Goal: Task Accomplishment & Management: Use online tool/utility

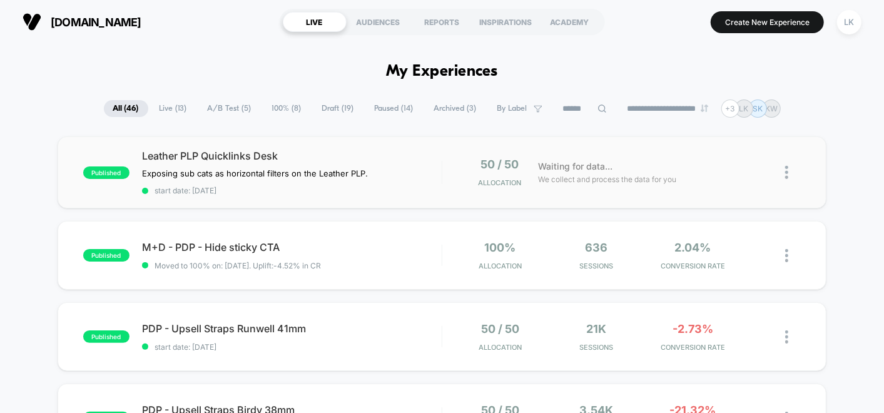
click at [787, 173] on img at bounding box center [787, 172] width 3 height 13
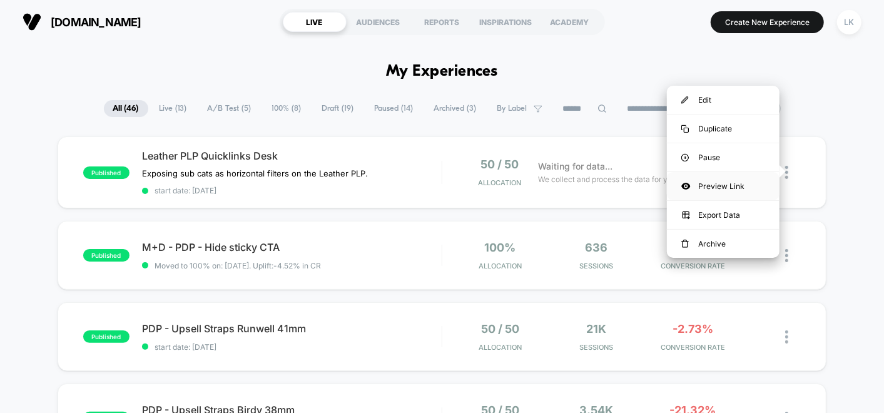
click at [692, 187] on div "Preview Link" at bounding box center [723, 186] width 113 height 28
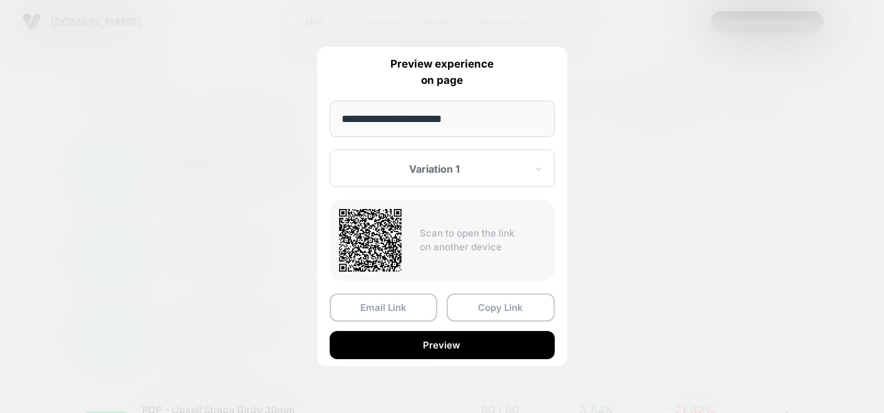
drag, startPoint x: 479, startPoint y: 298, endPoint x: 495, endPoint y: 392, distance: 95.8
click at [479, 299] on button "Copy Link" at bounding box center [501, 308] width 108 height 28
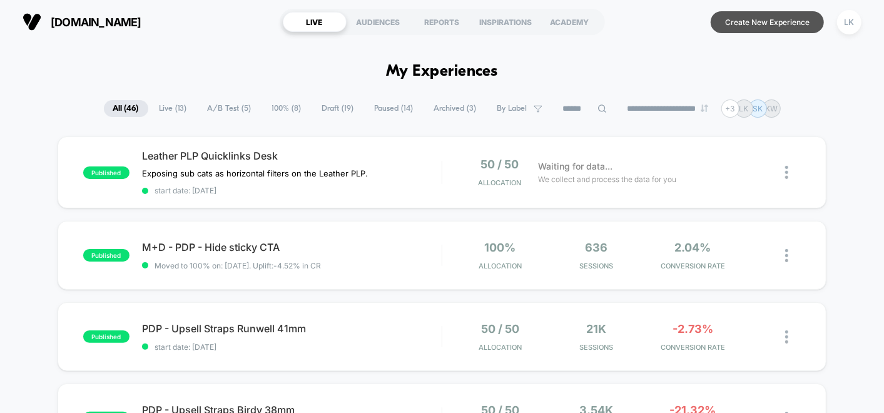
click at [732, 22] on button "Create New Experience" at bounding box center [767, 22] width 113 height 22
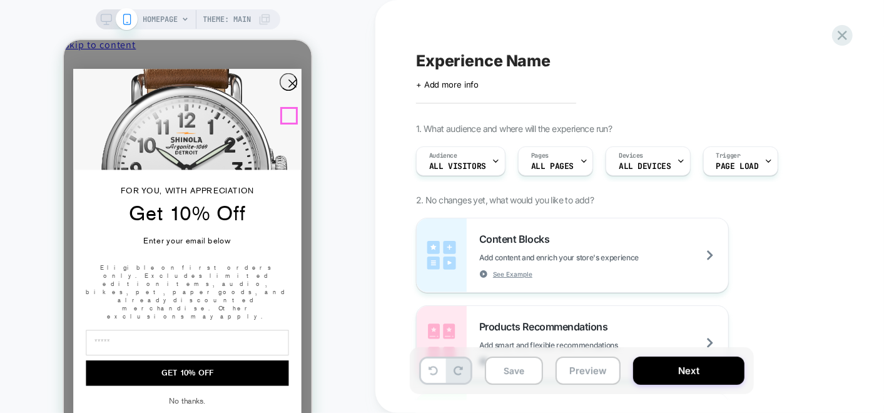
click at [289, 91] on circle "Close dialog" at bounding box center [292, 82] width 17 height 17
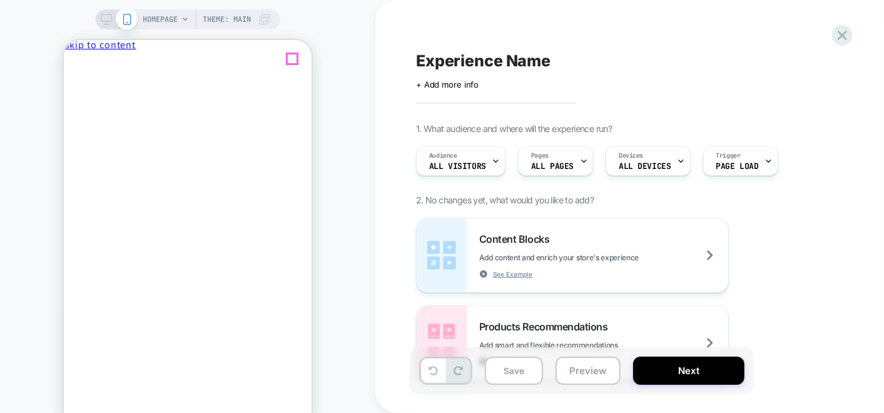
click at [118, 61] on span "Close drawer" at bounding box center [92, 65] width 49 height 9
click at [101, 16] on icon at bounding box center [106, 19] width 11 height 11
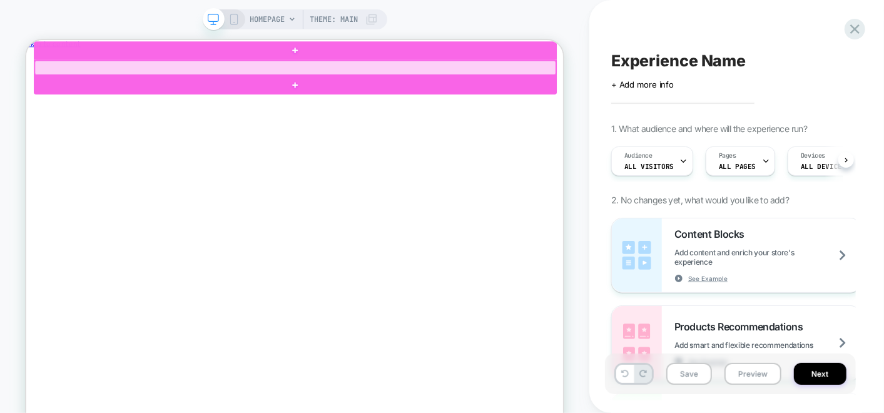
click at [242, 79] on div at bounding box center [384, 76] width 695 height 19
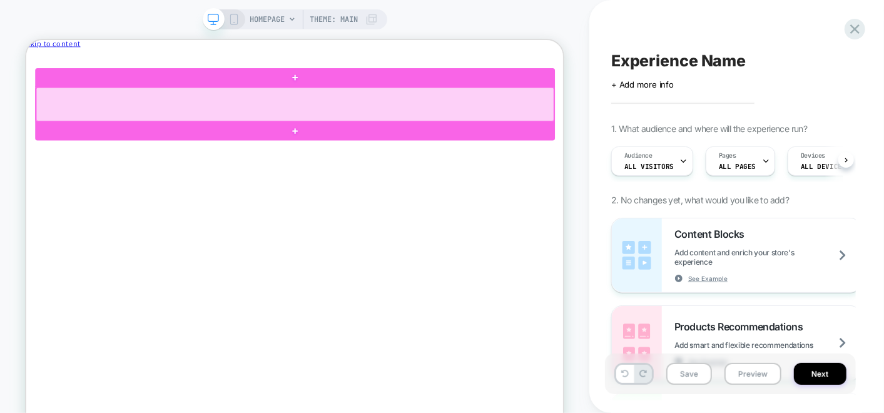
click at [324, 121] on div at bounding box center [384, 125] width 691 height 45
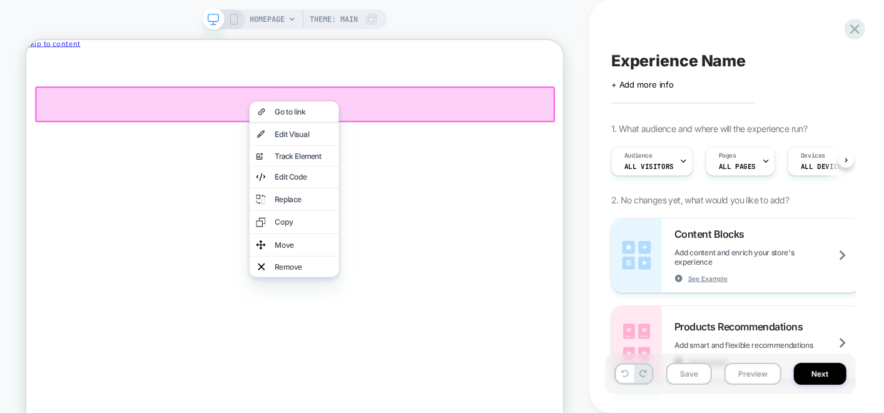
click at [291, 123] on div at bounding box center [385, 125] width 694 height 48
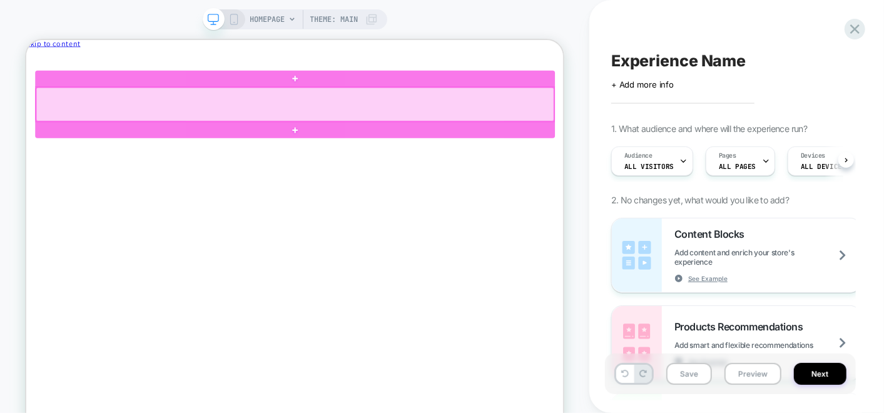
click at [322, 126] on div at bounding box center [384, 125] width 691 height 45
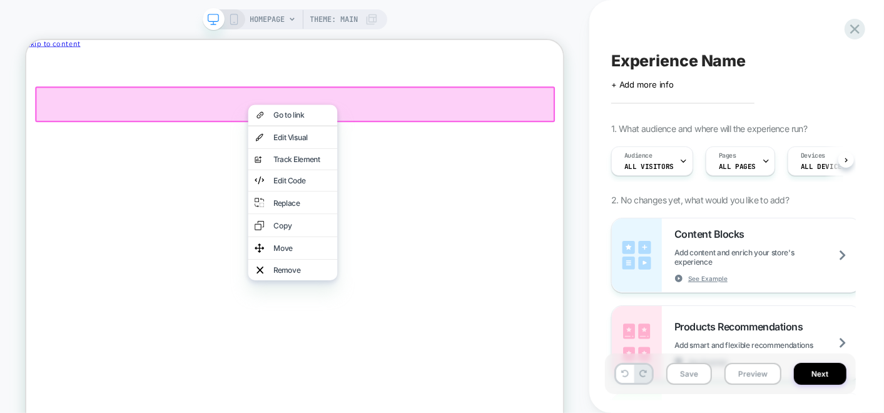
drag, startPoint x: 321, startPoint y: 126, endPoint x: 270, endPoint y: 141, distance: 53.1
click at [322, 126] on div "Go to link" at bounding box center [381, 140] width 119 height 28
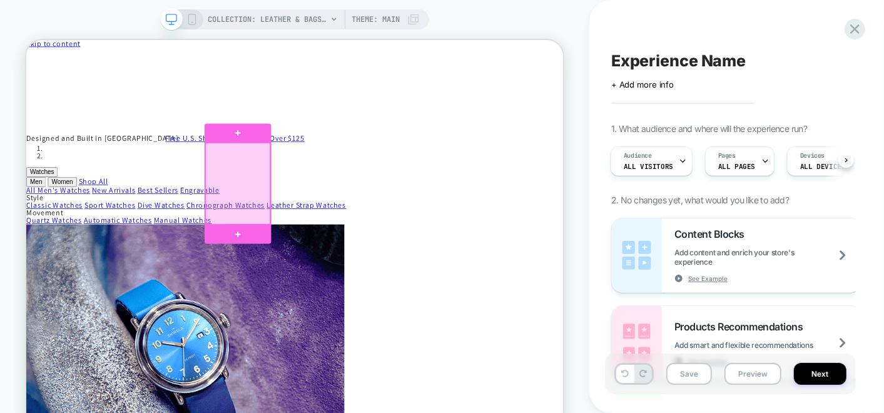
click at [314, 222] on div at bounding box center [308, 231] width 86 height 108
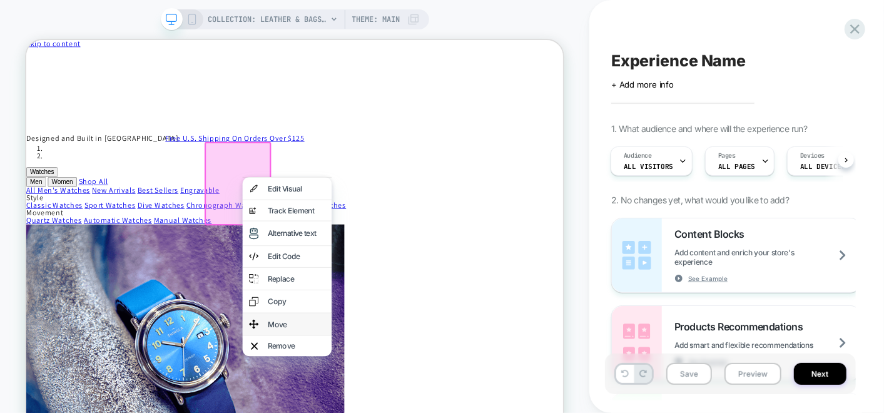
click at [367, 413] on div "Move" at bounding box center [386, 419] width 76 height 10
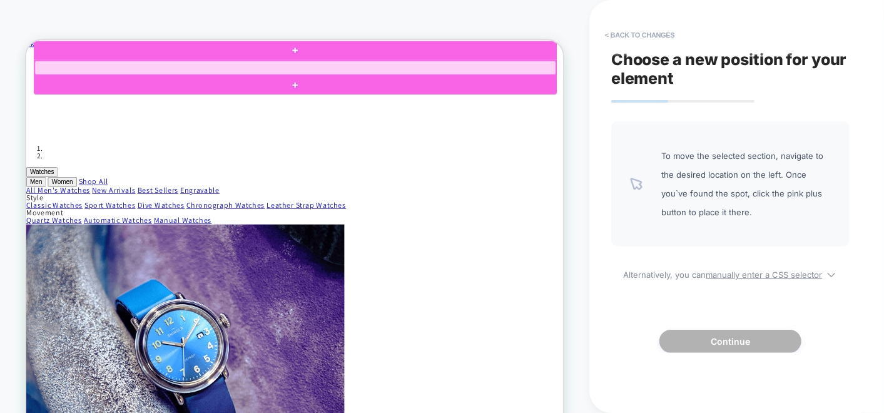
click at [355, 69] on div at bounding box center [384, 76] width 695 height 19
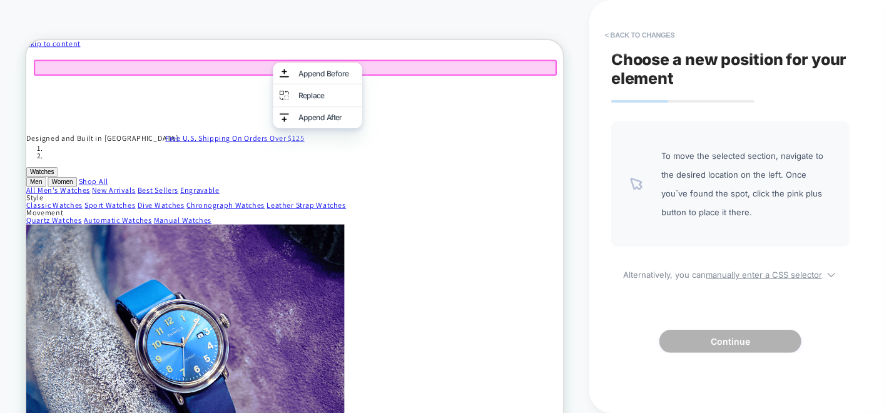
click at [207, 23] on div "COLLECTION: Leather & Bags (Category) Theme: MAIN" at bounding box center [295, 19] width 269 height 20
click at [48, 6] on div "COLLECTION: Leather & Bags (Category) COLLECTION: Leather & Bags (Category) The…" at bounding box center [295, 225] width 590 height 451
click at [215, 21] on span "COLLECTION: Leather & Bags (Category)" at bounding box center [267, 19] width 119 height 20
click at [336, 74] on div at bounding box center [385, 76] width 698 height 21
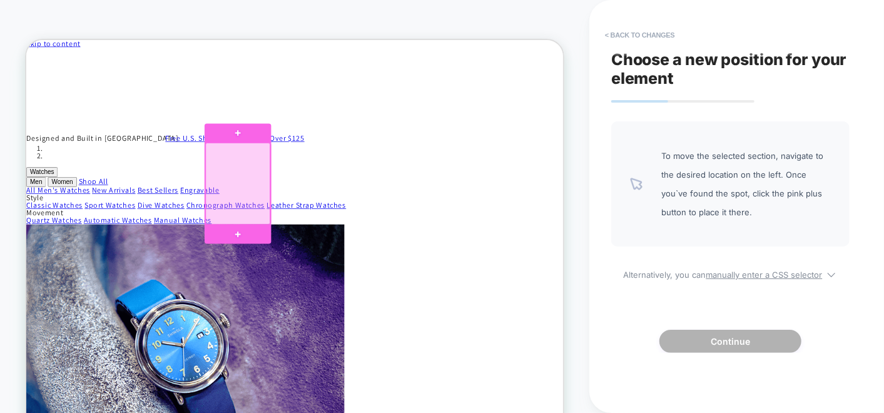
click at [309, 227] on div at bounding box center [308, 231] width 86 height 108
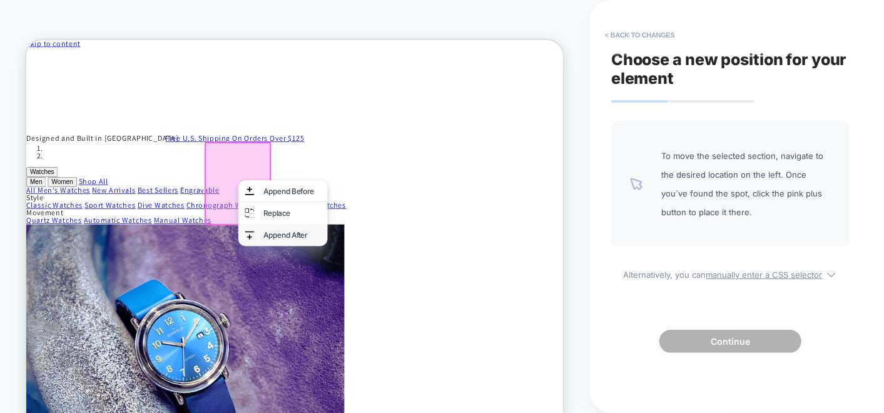
click at [375, 295] on div "Append After" at bounding box center [380, 300] width 76 height 10
